Goal: Transaction & Acquisition: Obtain resource

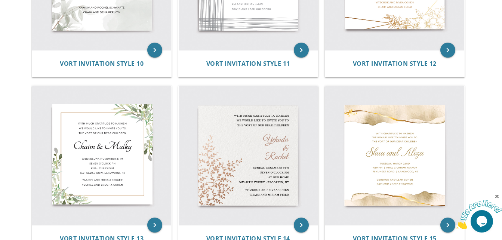
scroll to position [797, 0]
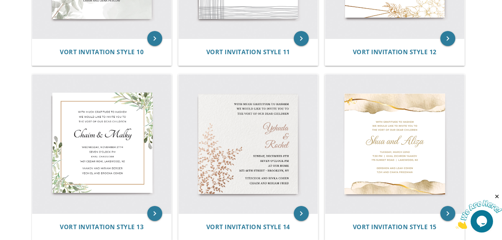
drag, startPoint x: 483, startPoint y: 118, endPoint x: 479, endPoint y: 130, distance: 13.4
click at [479, 130] on body "My Cart Total: View Cart Item(s) Submit My Cart Total: View Cart Item(s) Login …" at bounding box center [251, 63] width 502 height 1720
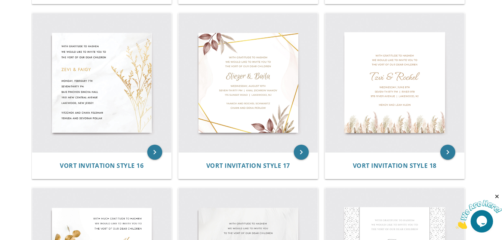
scroll to position [1036, 0]
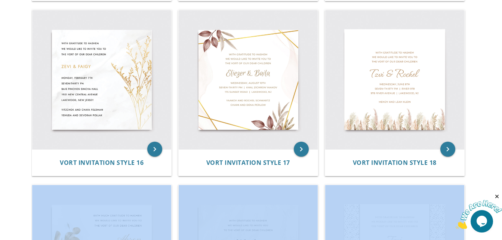
drag, startPoint x: 500, startPoint y: 159, endPoint x: 496, endPoint y: 192, distance: 33.9
drag, startPoint x: 496, startPoint y: 192, endPoint x: 473, endPoint y: 170, distance: 32.0
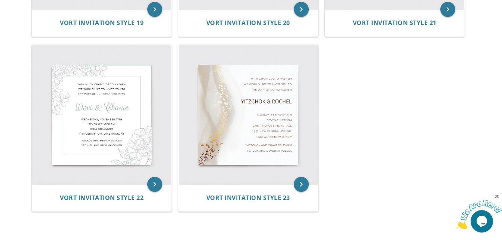
scroll to position [1330, 0]
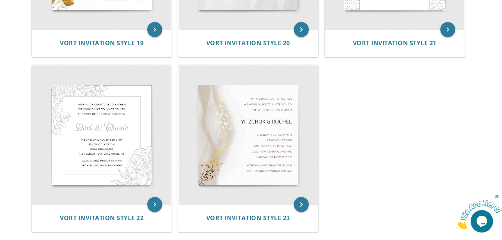
drag, startPoint x: 506, startPoint y: 161, endPoint x: 38, endPoint y: 6, distance: 492.8
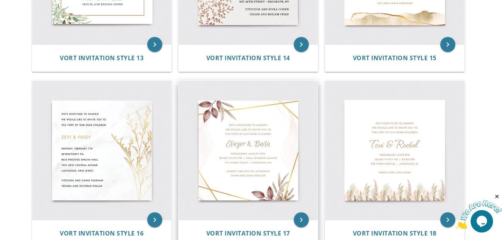
scroll to position [965, 0]
click at [300, 219] on icon "keyboard_arrow_right" at bounding box center [301, 220] width 15 height 15
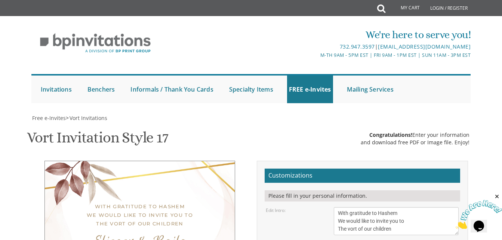
scroll to position [127, 0]
type textarea "[PERSON_NAME] & [PERSON_NAME]"
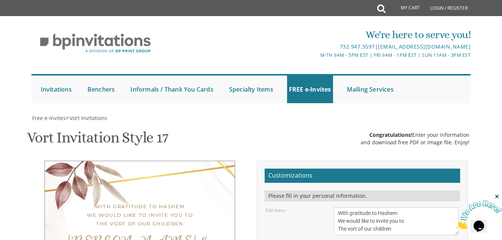
type textarea "[DATE] five to seven pm | [GEOGRAPHIC_DATA][PERSON_NAME][STREET_ADDRESS][GEOGRA…"
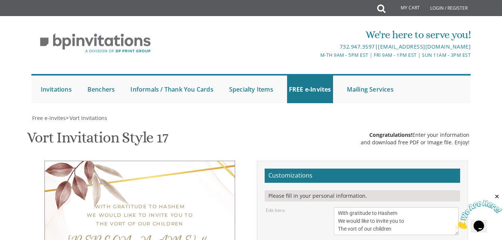
type textarea "[PERSON_NAME] and [PERSON_NAME] and [PERSON_NAME]"
type textarea "[DATE] five to eight pm | [GEOGRAPHIC_DATA][PERSON_NAME][STREET_ADDRESS][GEOGRA…"
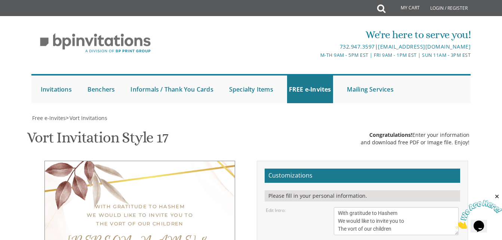
type textarea "[PERSON_NAME] and [PERSON_NAME] [PERSON_NAME] and [PERSON_NAME]"
